Goal: Navigation & Orientation: Find specific page/section

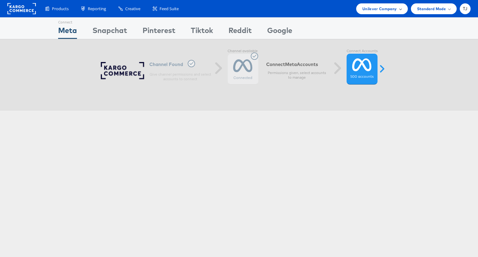
click at [392, 9] on span "Unilever Company" at bounding box center [379, 9] width 35 height 6
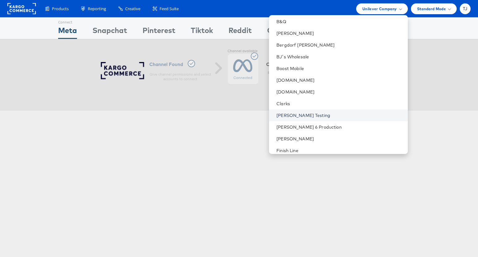
scroll to position [194, 0]
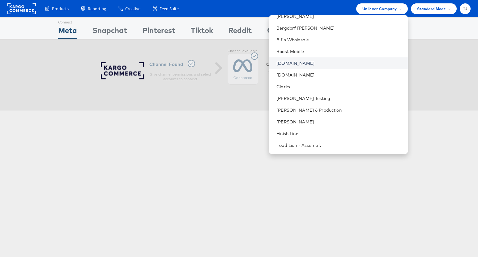
click at [337, 61] on link "[DOMAIN_NAME]" at bounding box center [339, 63] width 126 height 6
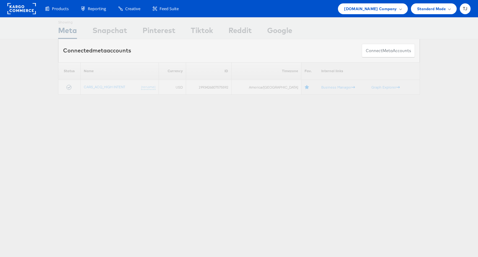
click at [0, 0] on span "Develop Cross-Channel Dynamic Workflows with ease." at bounding box center [0, 0] width 0 height 0
